Goal: Information Seeking & Learning: Find specific page/section

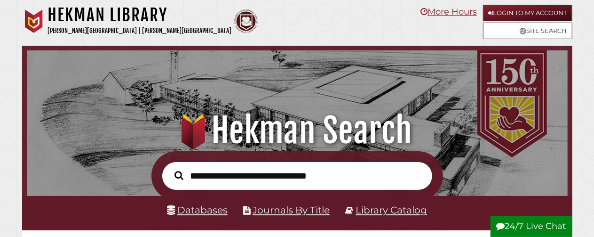
scroll to position [179, 537]
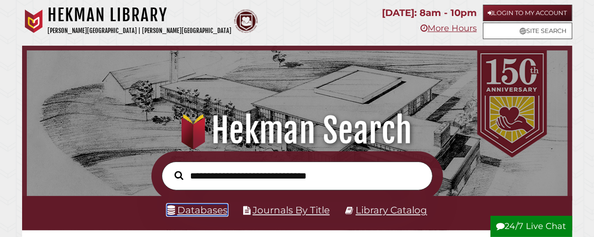
click at [210, 211] on link "Databases" at bounding box center [197, 210] width 61 height 12
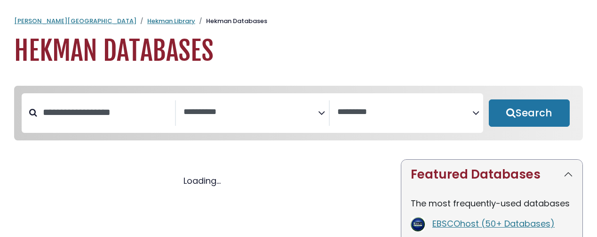
select select "Database Subject Filter"
select select "Database Vendors Filter"
select select "Database Subject Filter"
select select "Database Vendors Filter"
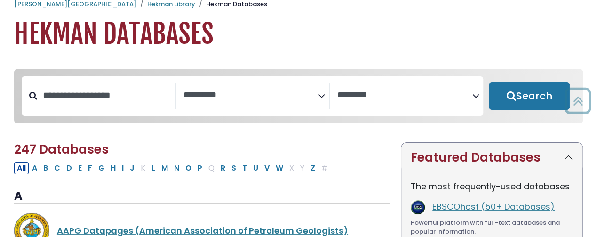
scroll to position [11, 0]
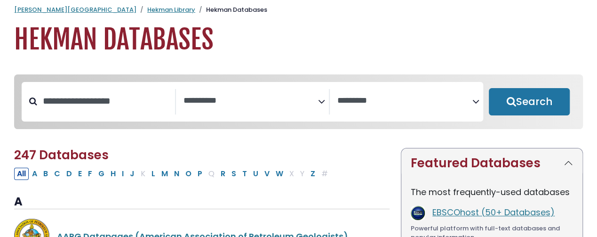
click at [238, 106] on span "Search filters" at bounding box center [251, 101] width 135 height 25
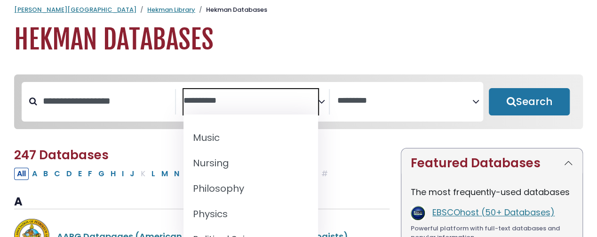
scroll to position [766, 0]
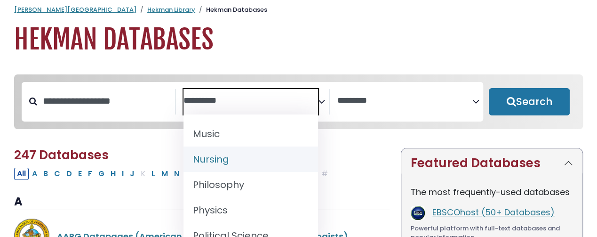
select select "*****"
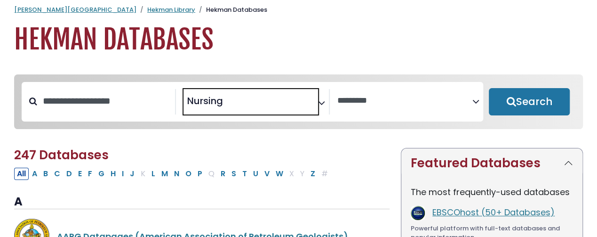
scroll to position [344, 0]
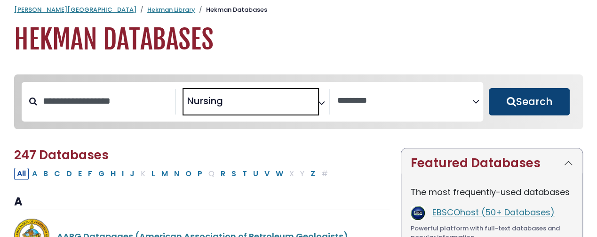
click at [552, 97] on button "Search" at bounding box center [529, 101] width 81 height 27
select select "Database Vendors Filter"
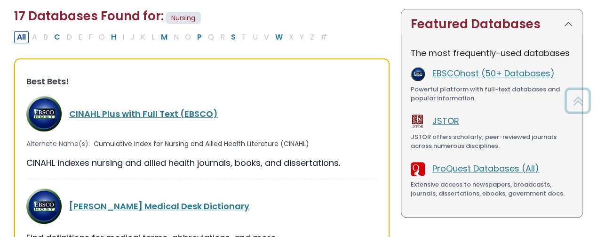
scroll to position [155, 0]
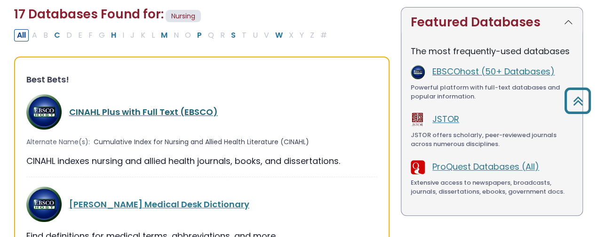
click at [120, 110] on link "CINAHL Plus with Full Text (EBSCO)" at bounding box center [143, 112] width 149 height 12
